Goal: Check status: Check status

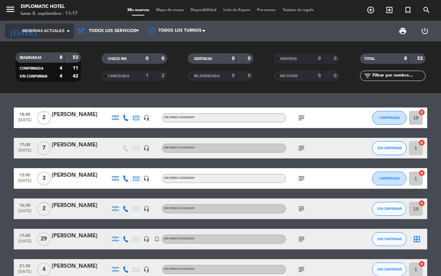
click at [59, 33] on span "Reservas actuales" at bounding box center [43, 31] width 42 height 6
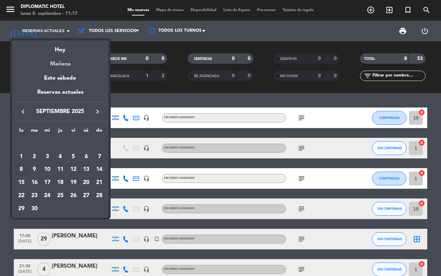
click at [66, 55] on div "Mañana" at bounding box center [60, 61] width 97 height 14
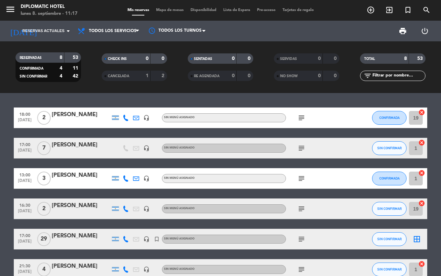
type input "[DATE]"
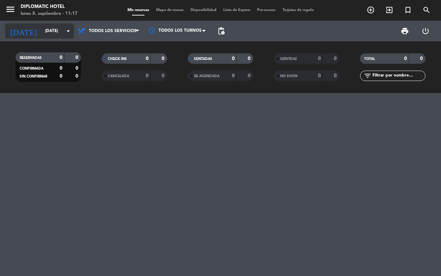
click at [49, 30] on input "[DATE]" at bounding box center [69, 31] width 55 height 12
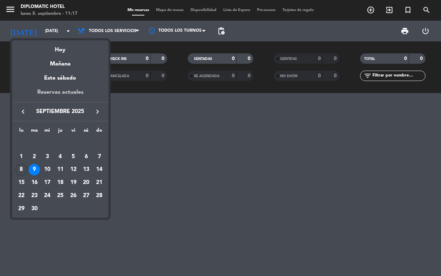
click at [71, 96] on div "Reservas actuales" at bounding box center [60, 95] width 97 height 14
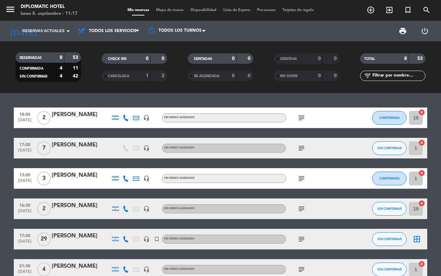
click at [302, 175] on icon "subject" at bounding box center [302, 179] width 8 height 8
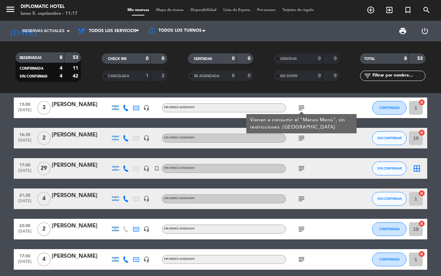
scroll to position [86, 0]
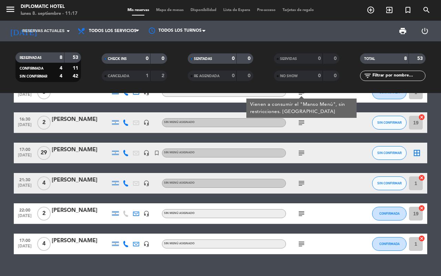
click at [301, 214] on icon "subject" at bounding box center [302, 214] width 8 height 8
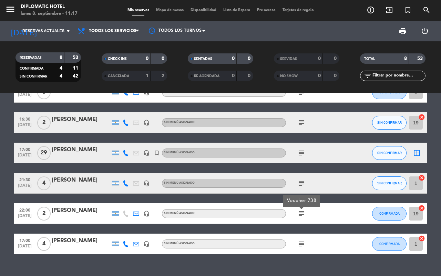
click at [302, 242] on icon "subject" at bounding box center [302, 244] width 8 height 8
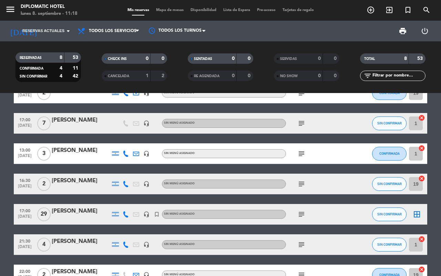
scroll to position [0, 0]
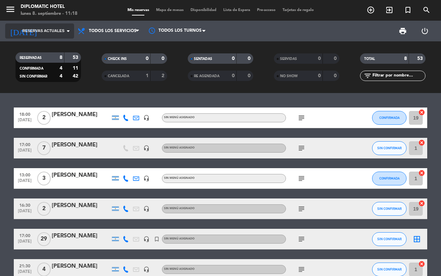
click at [51, 28] on span "Reservas actuales" at bounding box center [43, 31] width 42 height 6
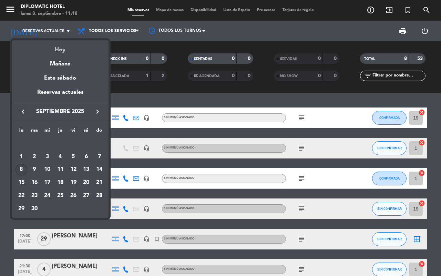
click at [61, 52] on div "Hoy" at bounding box center [60, 47] width 97 height 14
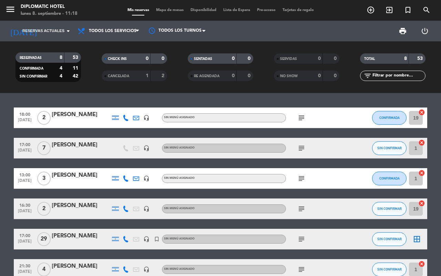
type input "[DATE]"
